Goal: Task Accomplishment & Management: Manage account settings

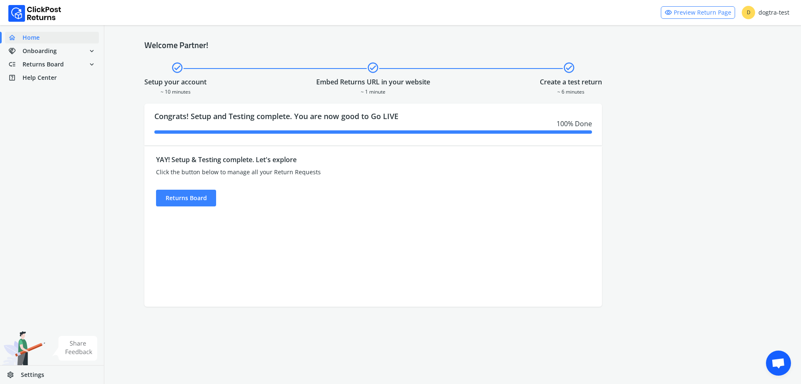
click at [182, 207] on div "YAY! Setup & Testing complete. Let's explore Click the button below to manage a…" at bounding box center [315, 226] width 343 height 160
click at [187, 200] on div "Returns Board" at bounding box center [186, 197] width 60 height 17
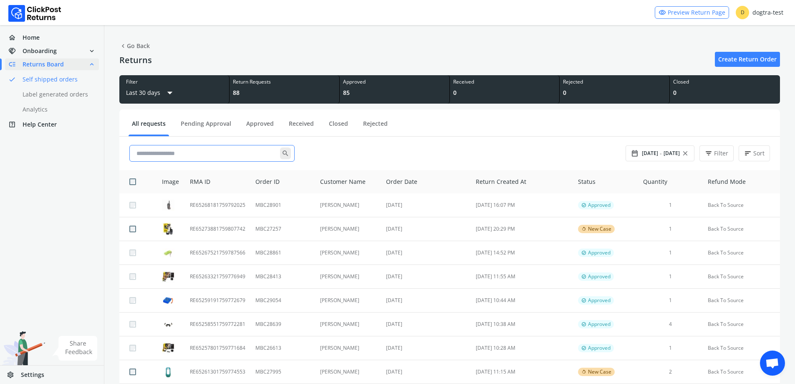
click at [206, 159] on input "text" at bounding box center [206, 153] width 147 height 15
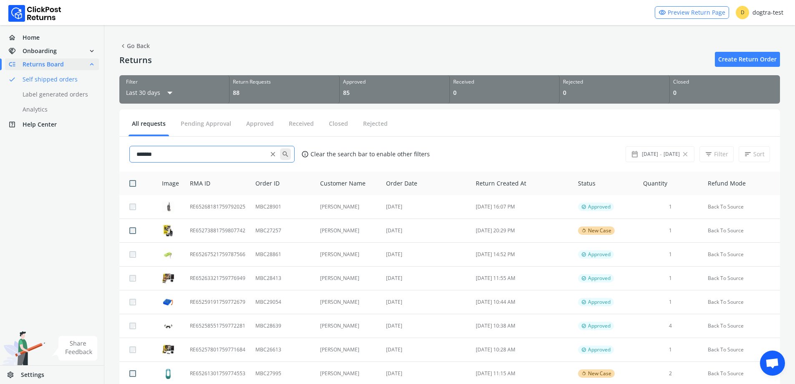
type input "*******"
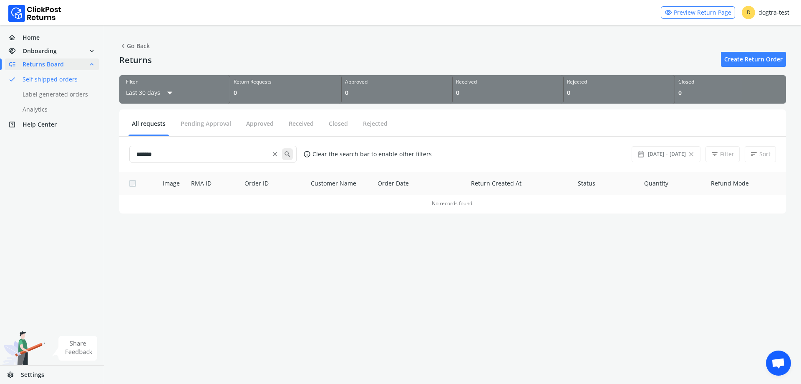
drag, startPoint x: 180, startPoint y: 151, endPoint x: 86, endPoint y: 146, distance: 94.9
click at [86, 146] on div "home Home handshake Onboarding expand_more low_priority Returns Board expand_le…" at bounding box center [400, 114] width 801 height 228
type input "*******"
drag, startPoint x: 189, startPoint y: 157, endPoint x: 60, endPoint y: 160, distance: 129.0
click at [59, 160] on div "home Home handshake Onboarding expand_more low_priority Returns Board expand_le…" at bounding box center [400, 114] width 801 height 228
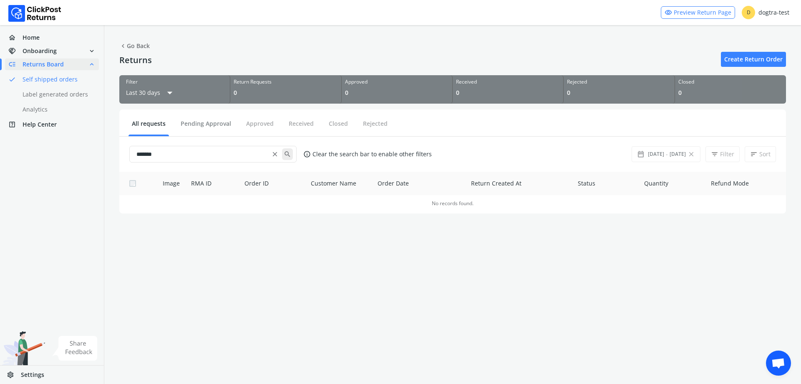
click at [213, 125] on button "Pending Approval" at bounding box center [205, 126] width 57 height 15
click at [278, 156] on span "close" at bounding box center [275, 154] width 8 height 12
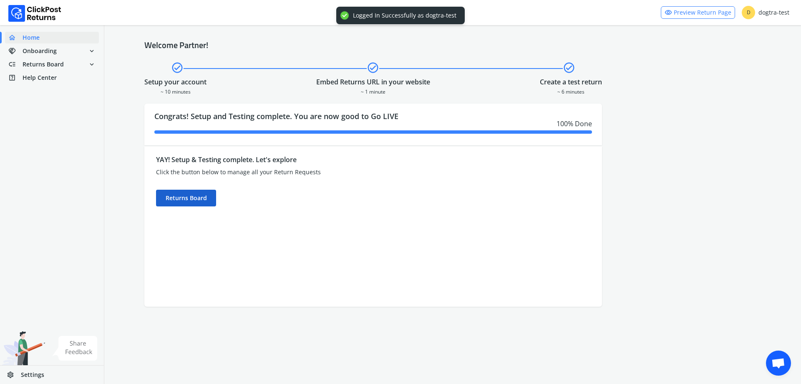
click at [162, 192] on div "Returns Board" at bounding box center [186, 197] width 60 height 17
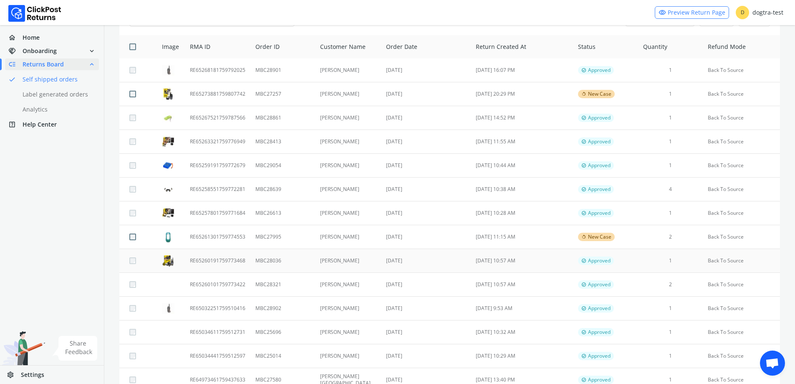
scroll to position [167, 0]
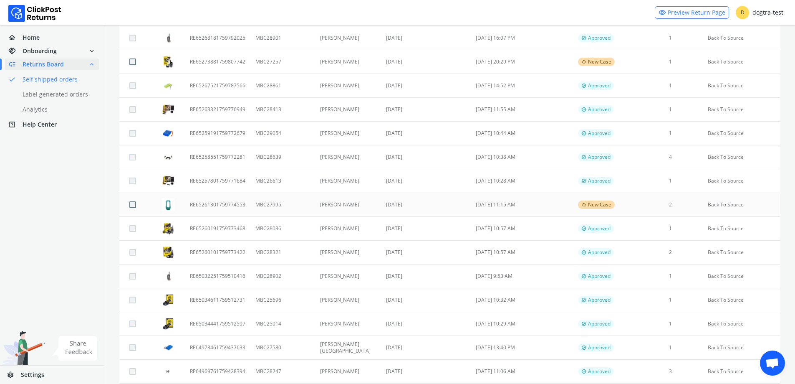
click at [343, 205] on td "[PERSON_NAME]" at bounding box center [348, 205] width 66 height 24
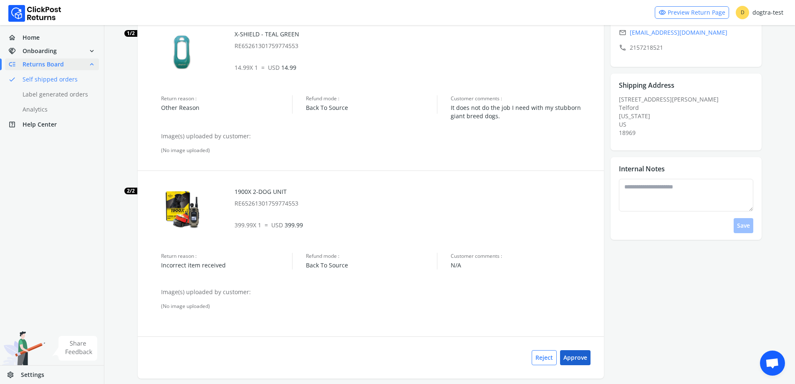
scroll to position [161, 0]
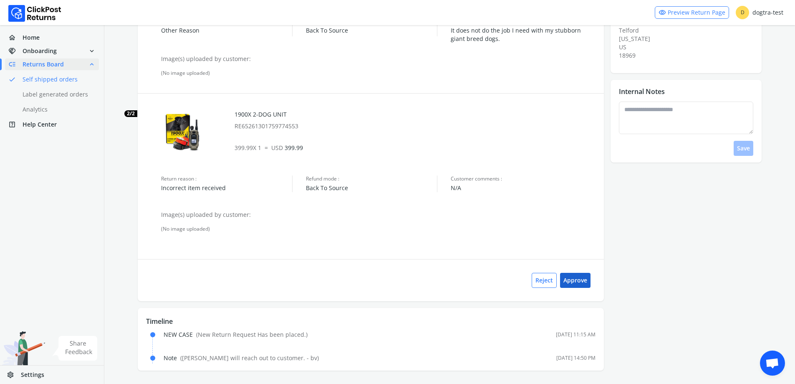
click at [586, 280] on button "Approve" at bounding box center [575, 280] width 30 height 15
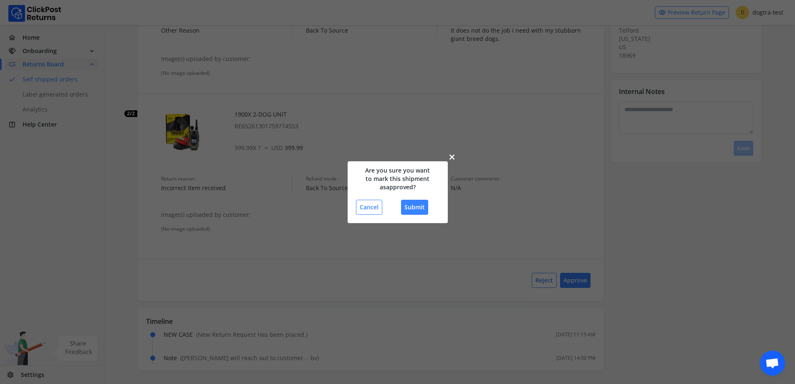
click at [427, 216] on div "close Are you sure you want to mark this shipment as approved ? Cancel Submit" at bounding box center [398, 192] width 100 height 62
click at [419, 209] on button "Submit" at bounding box center [414, 206] width 27 height 15
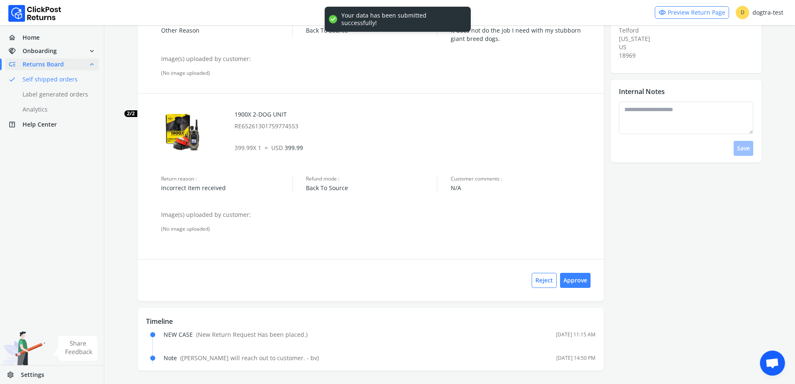
click at [421, 209] on div "rotate_left New Case 1/2 X-SHIELD - TEAL GREEN RE65261301759774553 14.99 X 1 = …" at bounding box center [371, 107] width 466 height 388
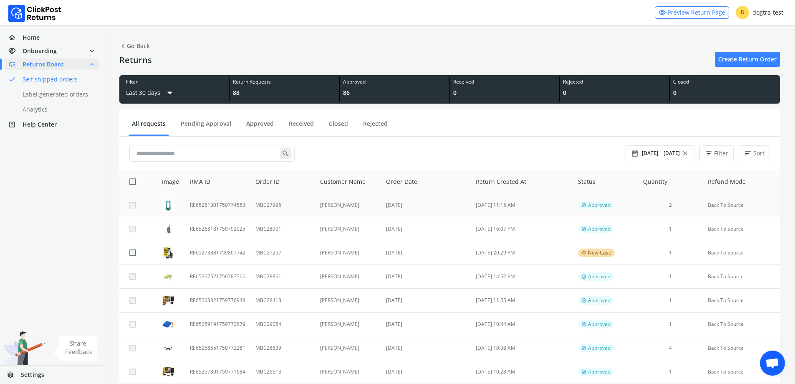
click at [313, 205] on td "MBC27995" at bounding box center [282, 205] width 65 height 24
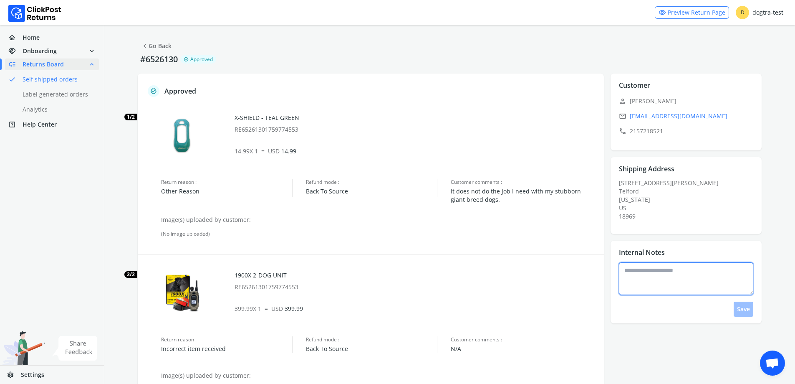
click at [670, 273] on textarea at bounding box center [686, 278] width 134 height 33
type textarea "**********"
click at [748, 313] on button "Save" at bounding box center [744, 308] width 20 height 15
